Goal: Information Seeking & Learning: Learn about a topic

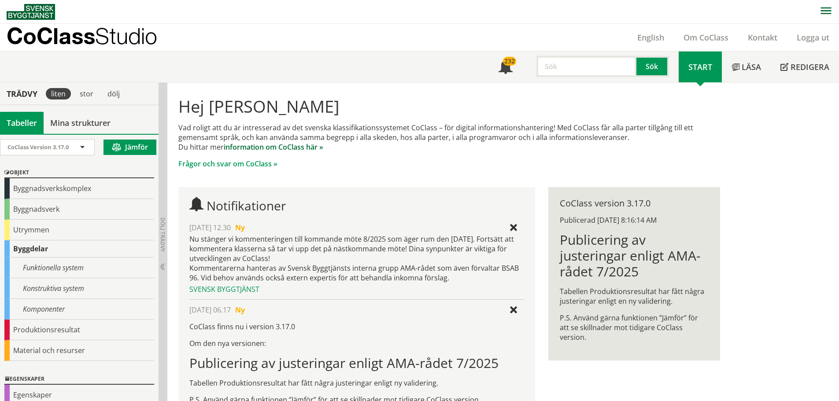
click at [276, 148] on link "information om CoClass här »" at bounding box center [274, 147] width 100 height 10
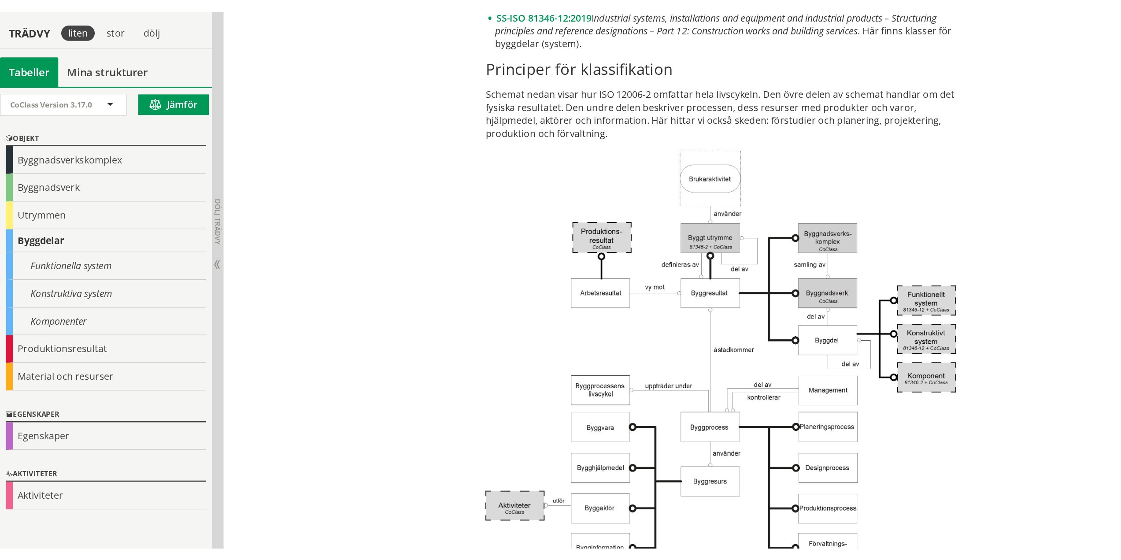
scroll to position [1410, 0]
